Goal: Navigation & Orientation: Understand site structure

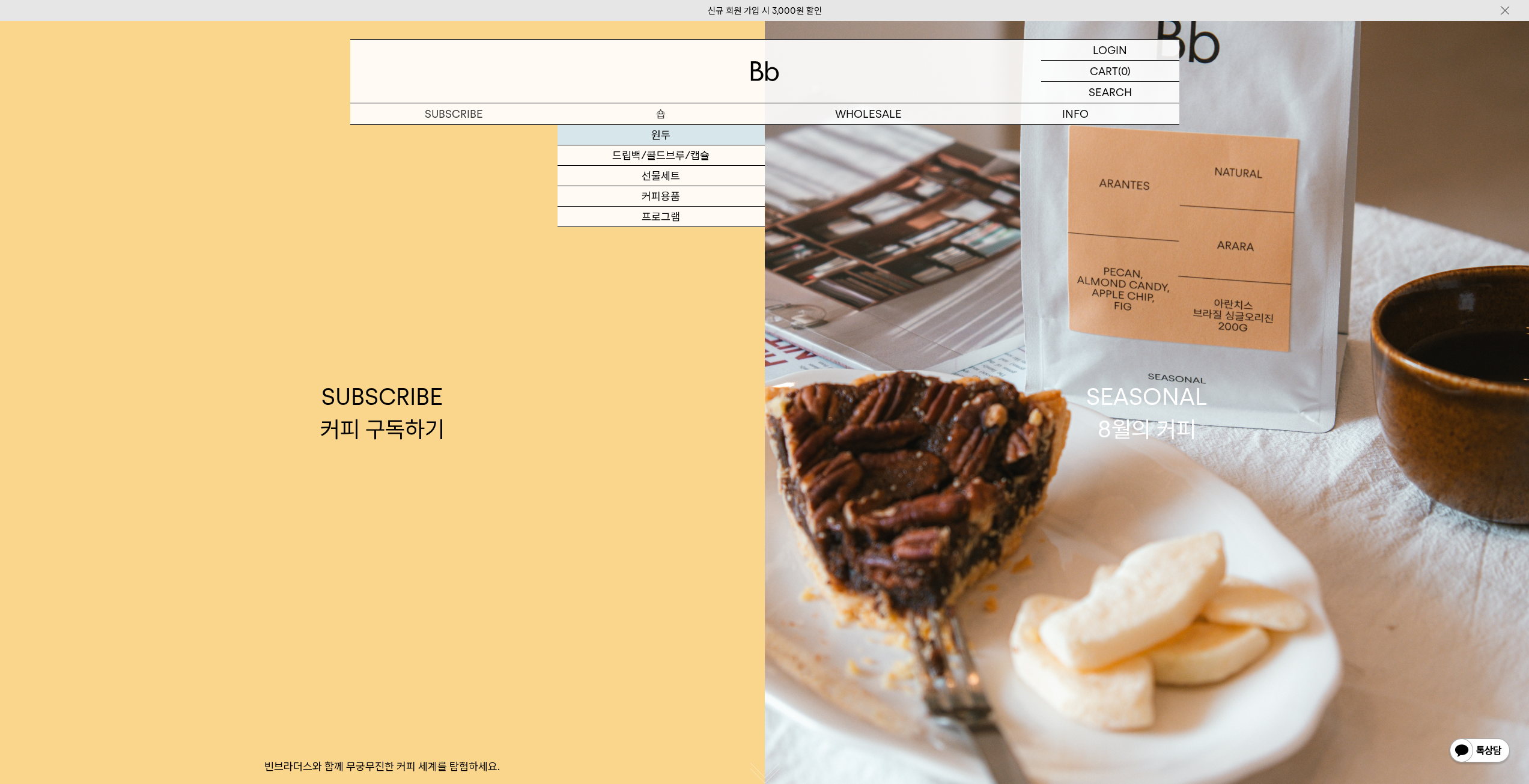
click at [664, 133] on link "원두" at bounding box center [661, 135] width 207 height 20
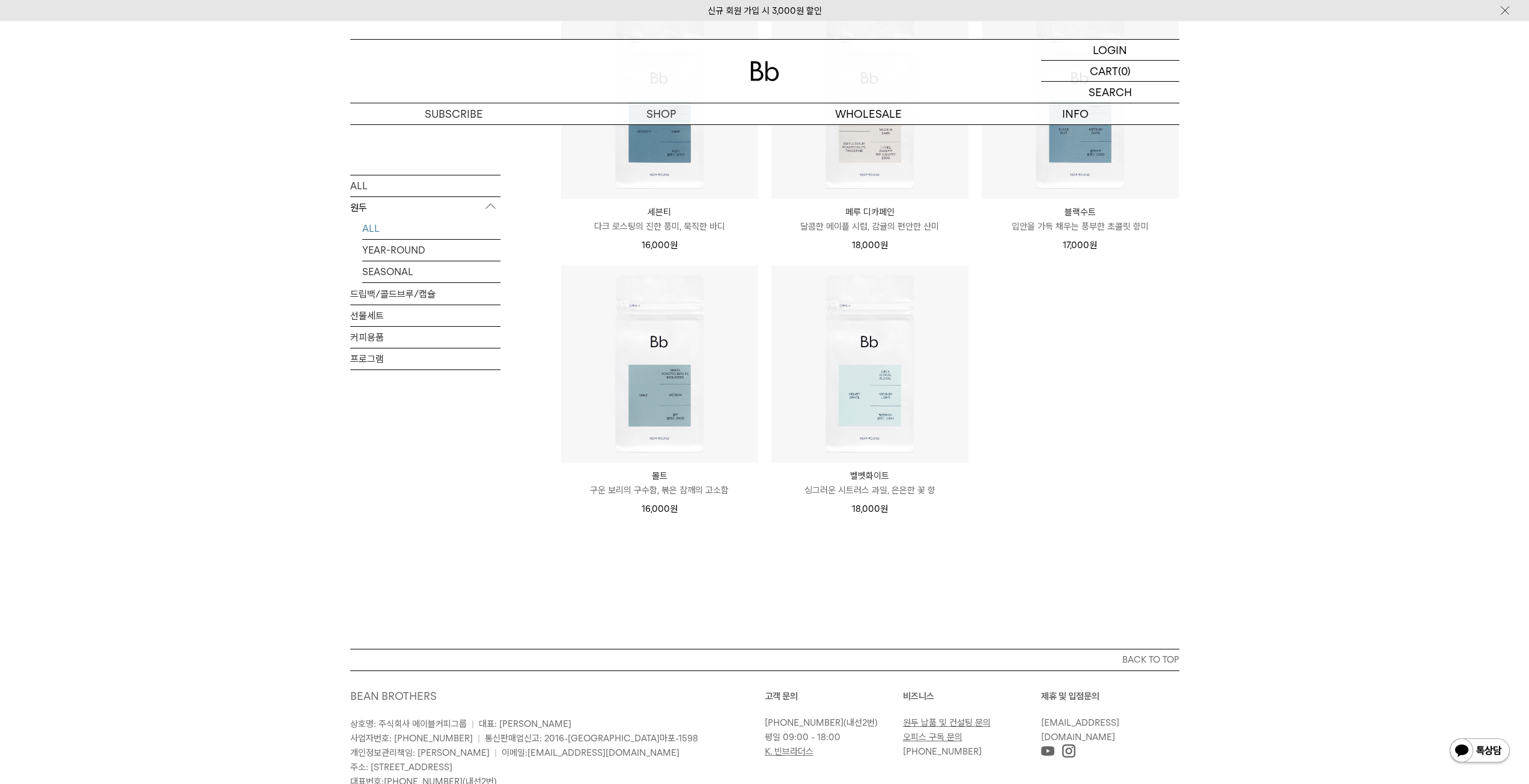
scroll to position [660, 0]
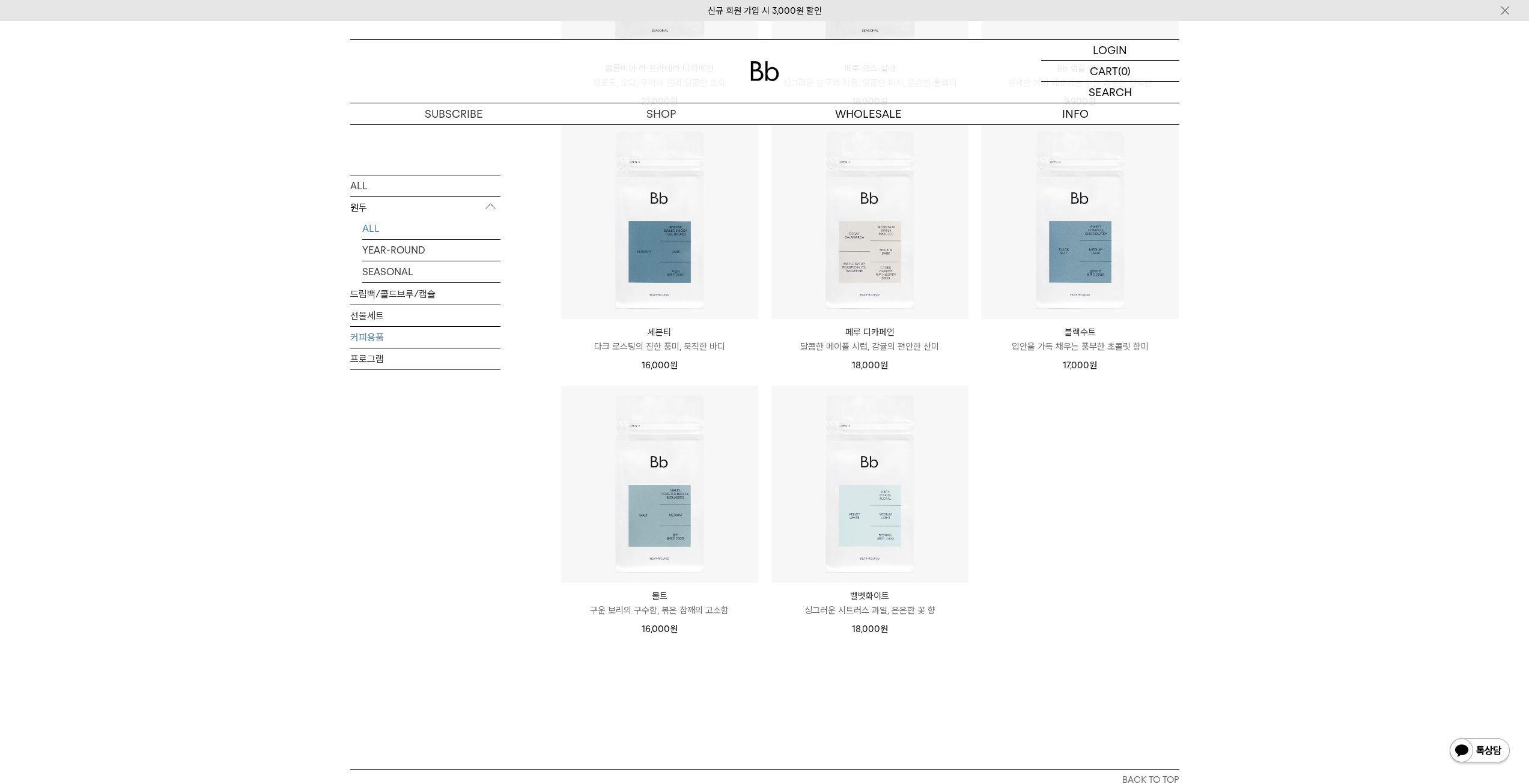
click at [373, 335] on link "커피용품" at bounding box center [425, 336] width 150 height 21
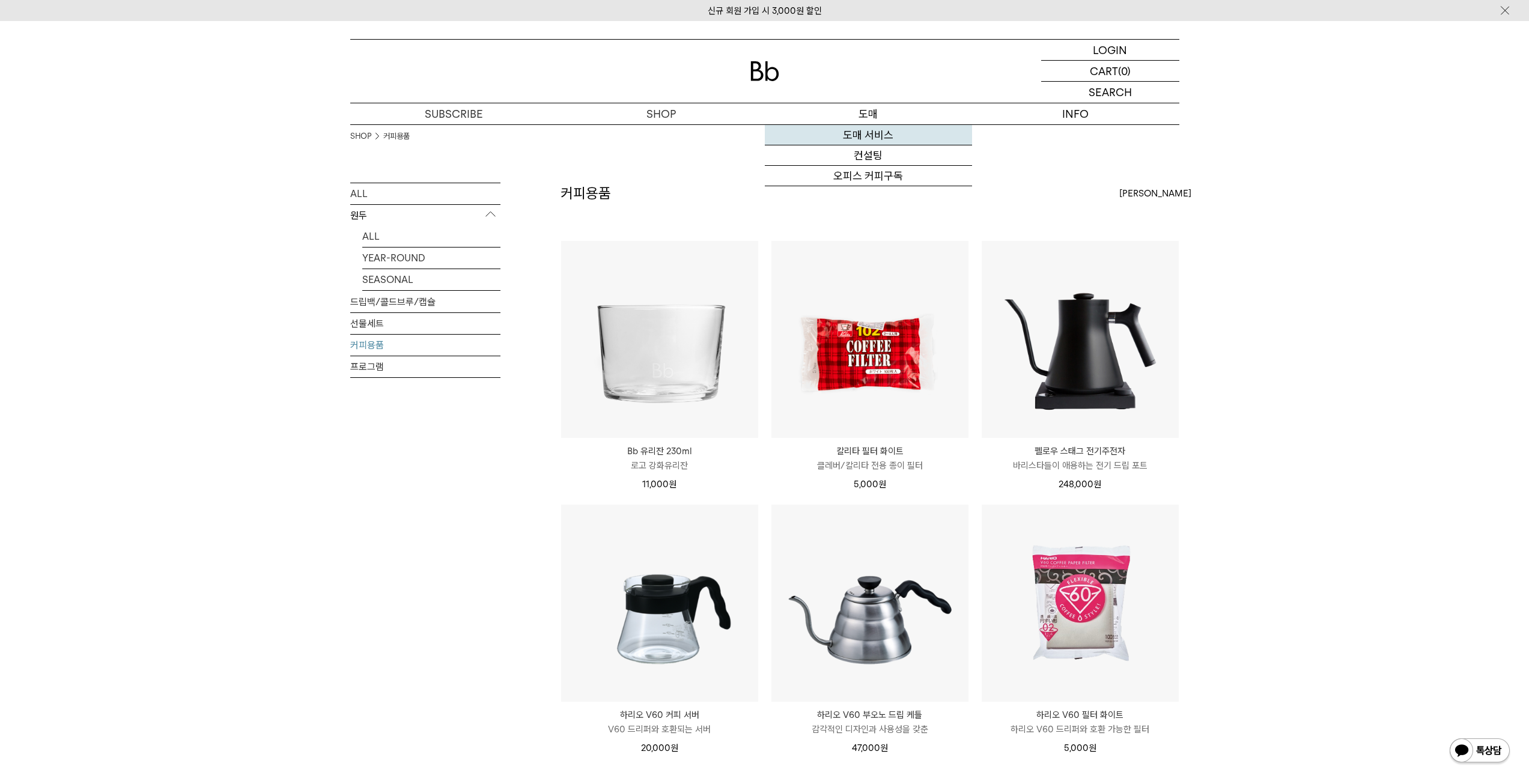
click at [869, 137] on link "도매 서비스" at bounding box center [868, 135] width 207 height 20
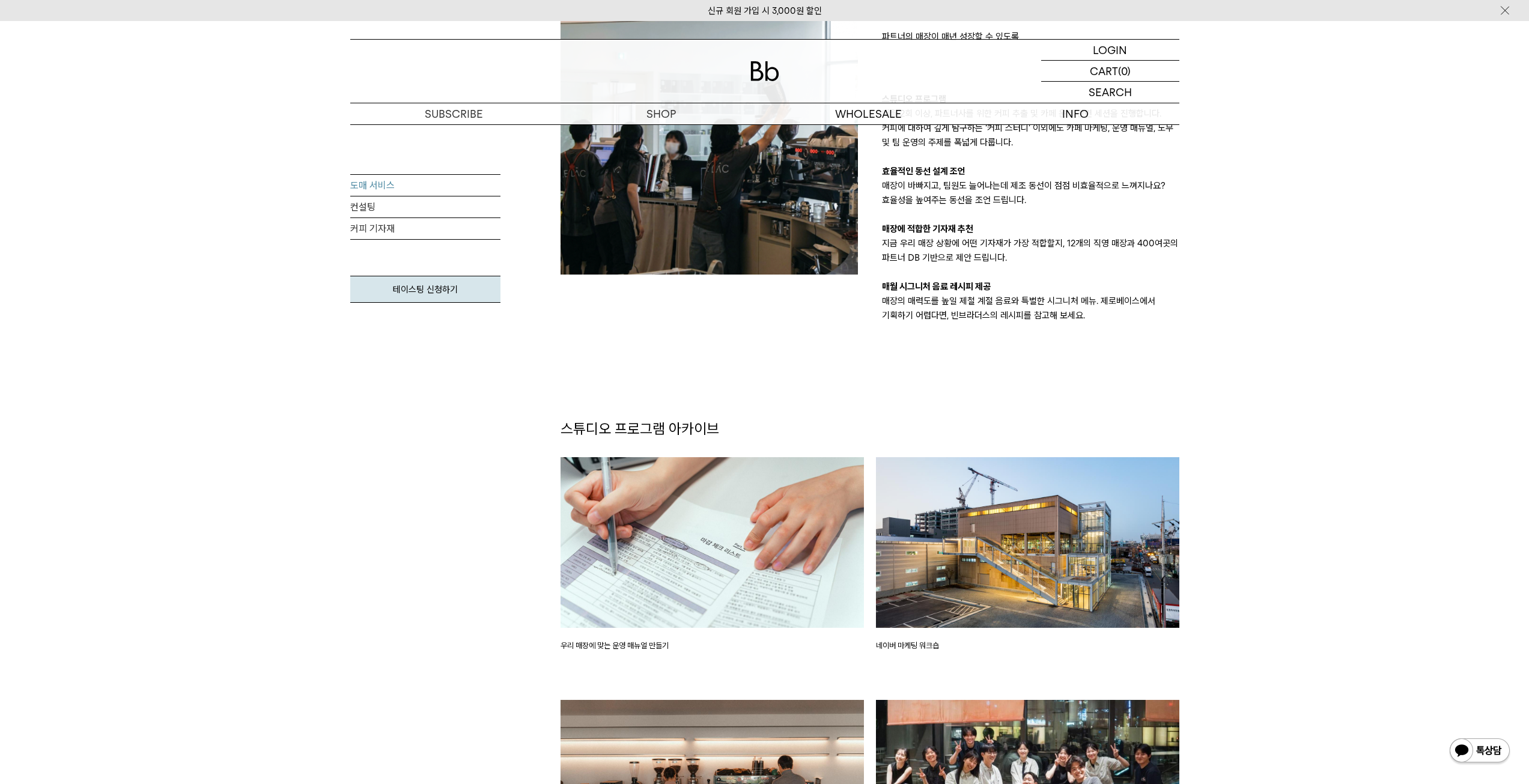
scroll to position [1021, 0]
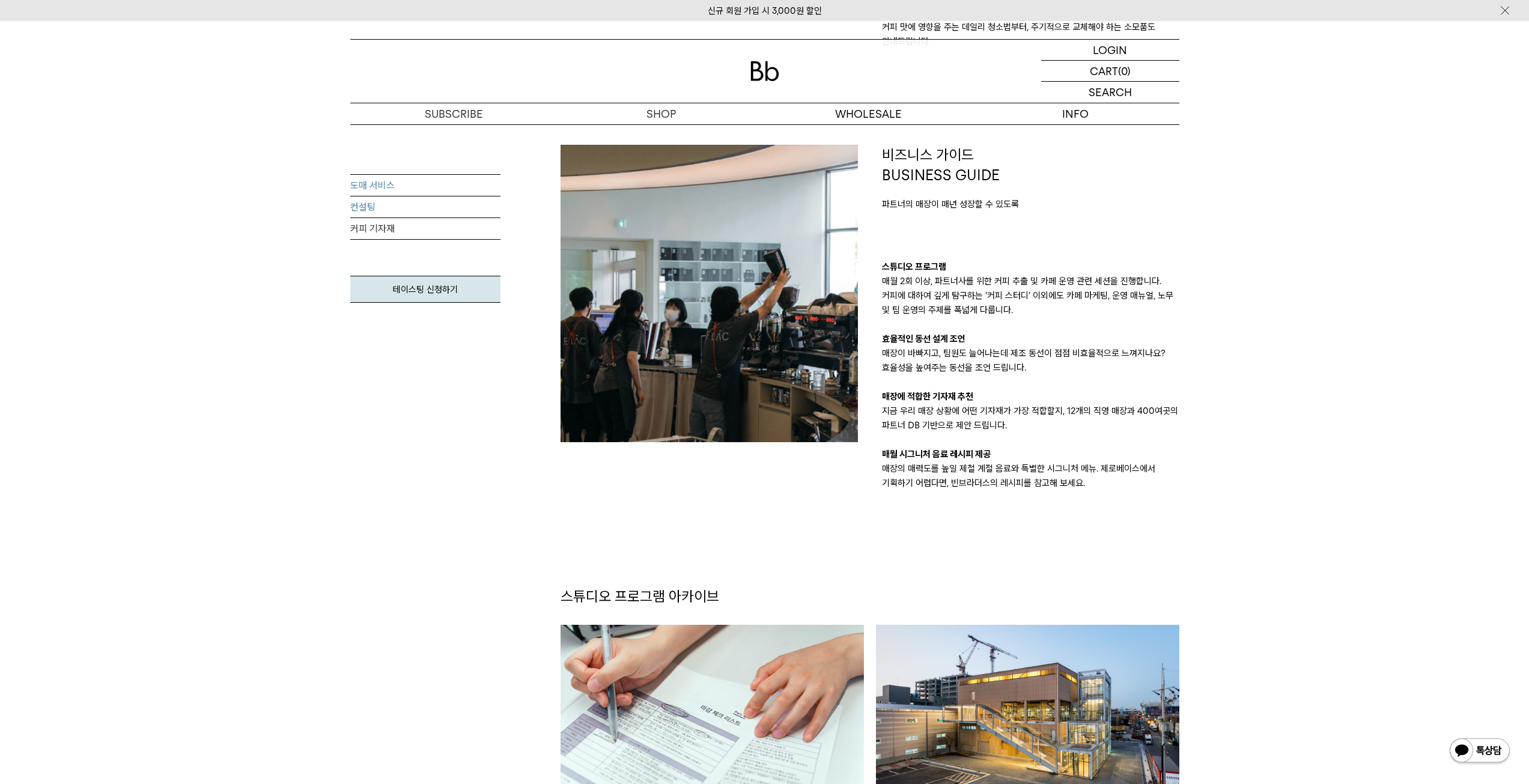
click at [367, 209] on link "컨설팅" at bounding box center [425, 207] width 150 height 22
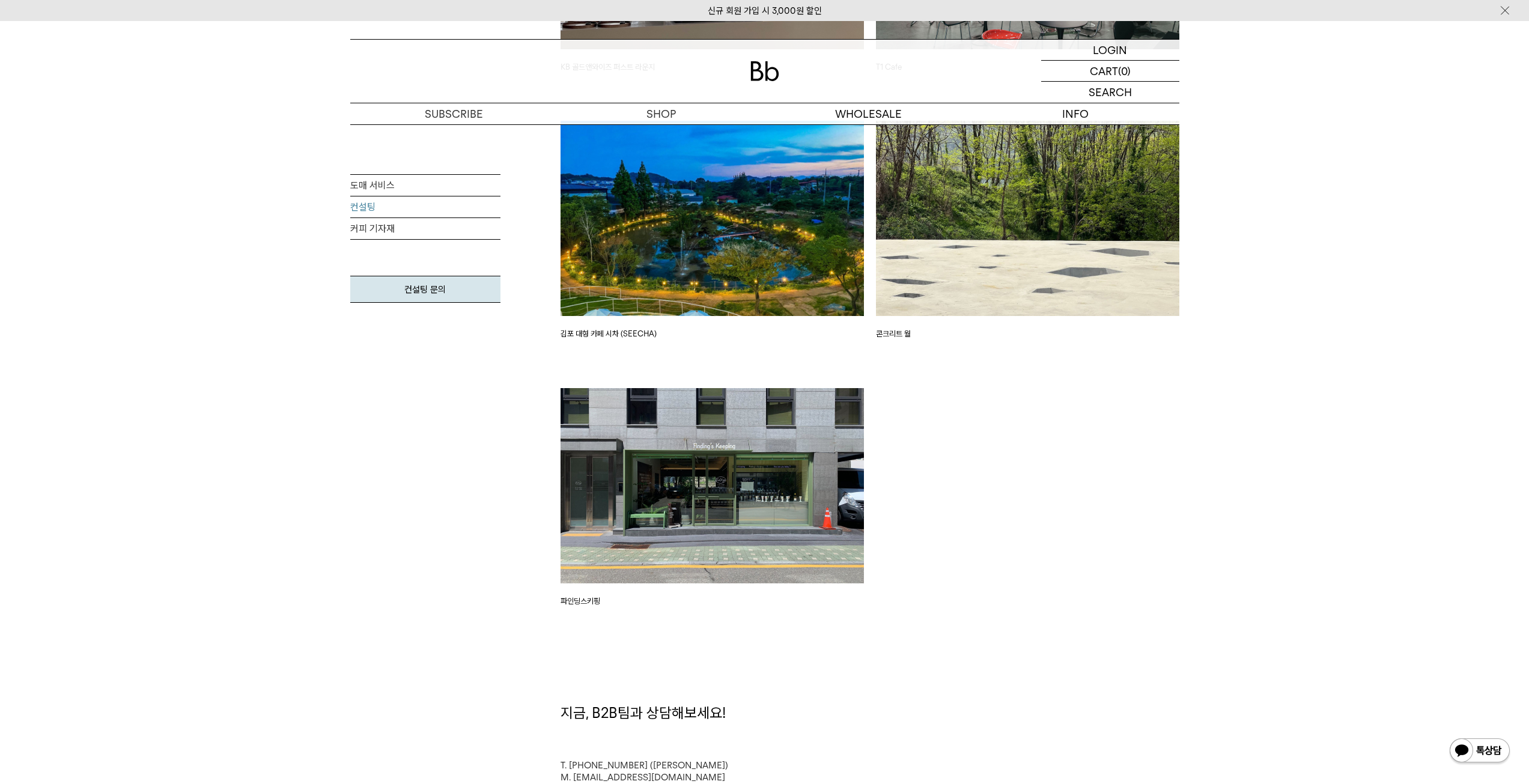
scroll to position [2883, 0]
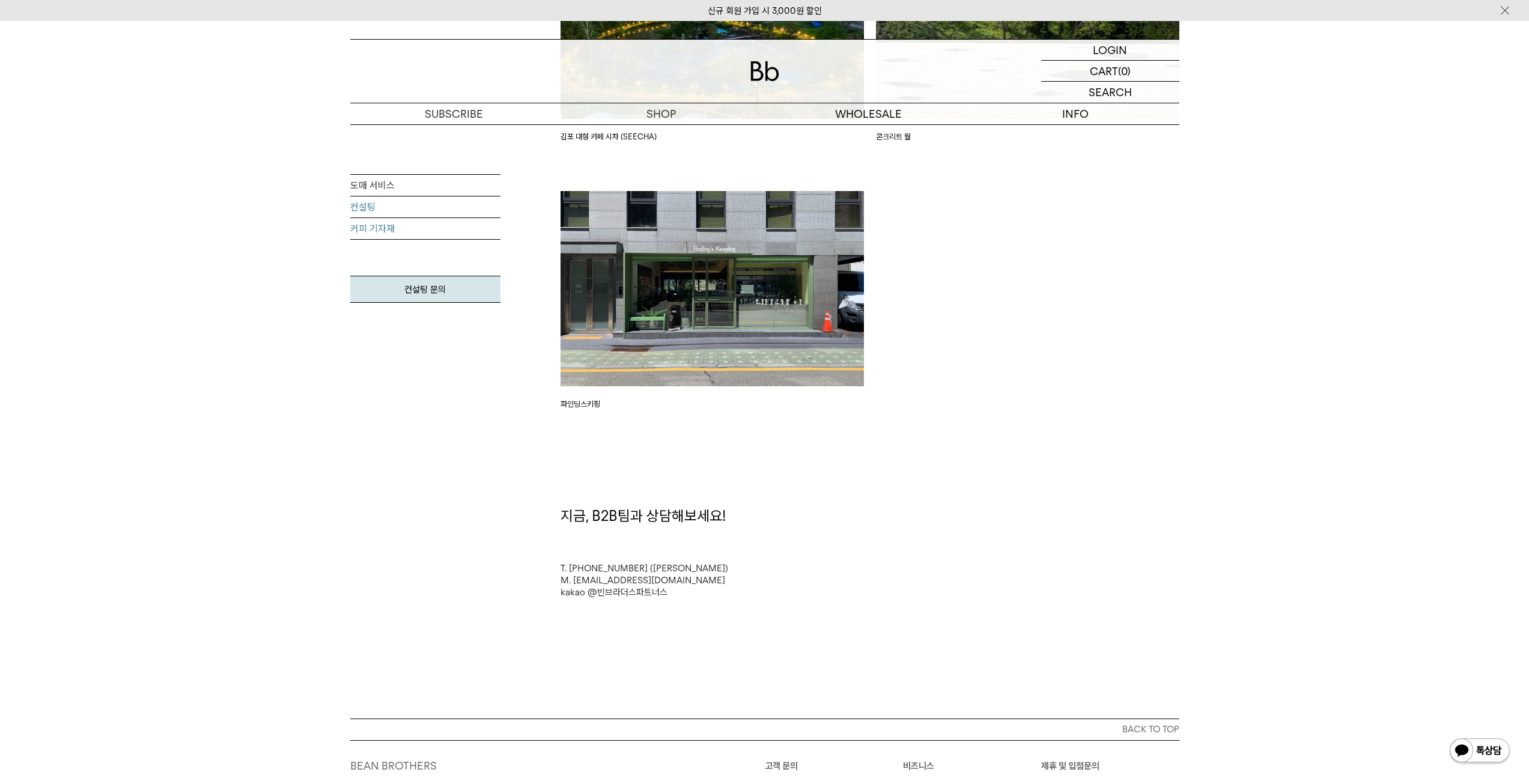
click at [391, 231] on link "커피 기자재" at bounding box center [425, 229] width 150 height 22
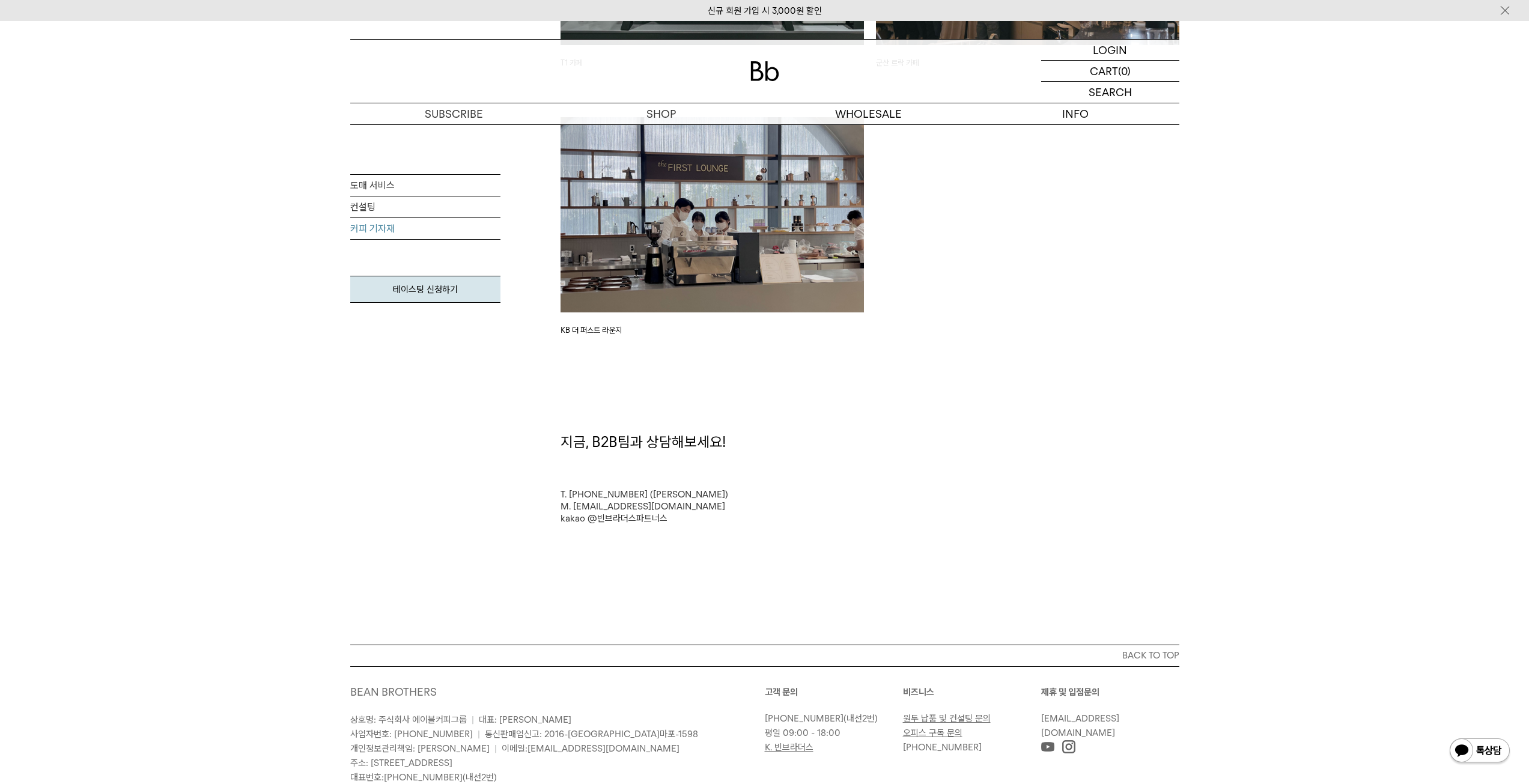
scroll to position [2102, 0]
